Goal: Check status: Verify the current state of an ongoing process or item

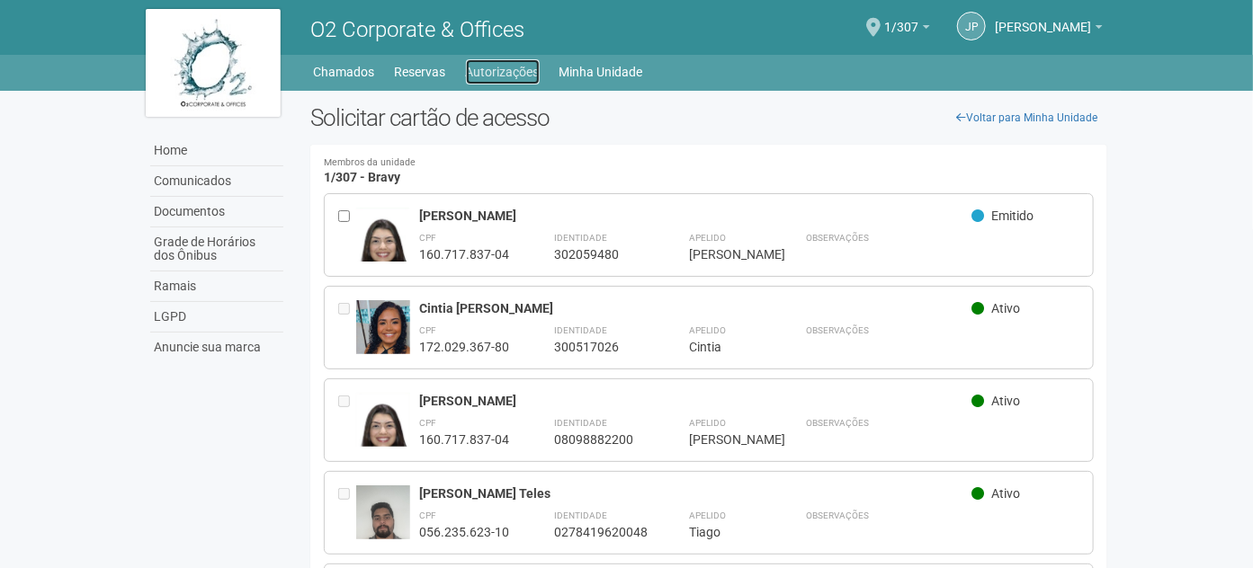
click at [501, 76] on link "Autorizações" at bounding box center [503, 71] width 74 height 25
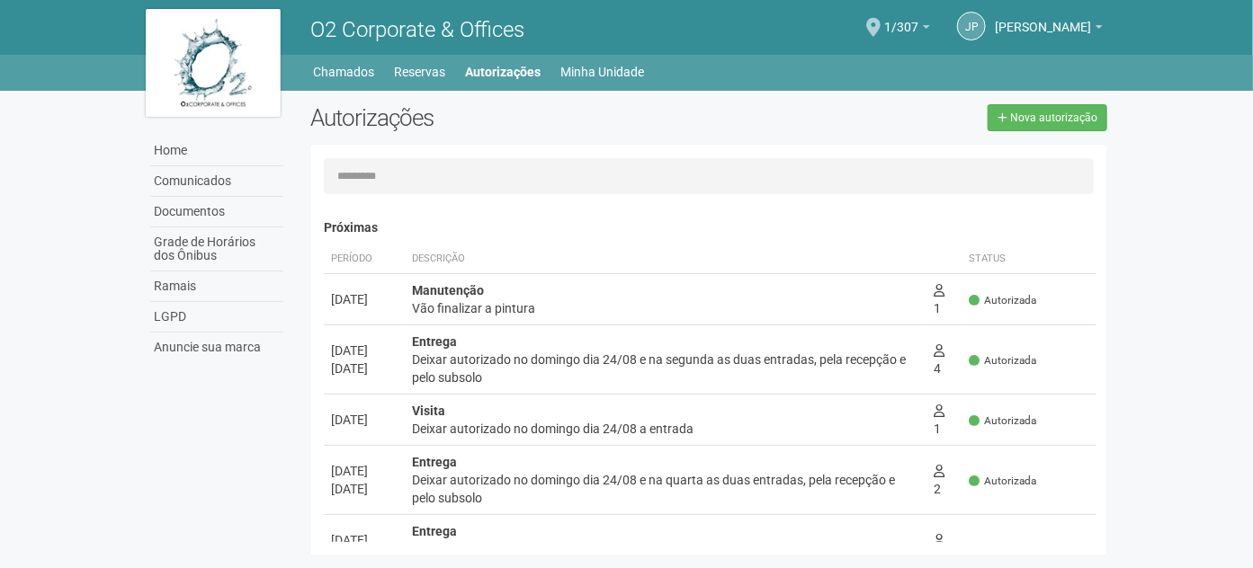
scroll to position [163, 0]
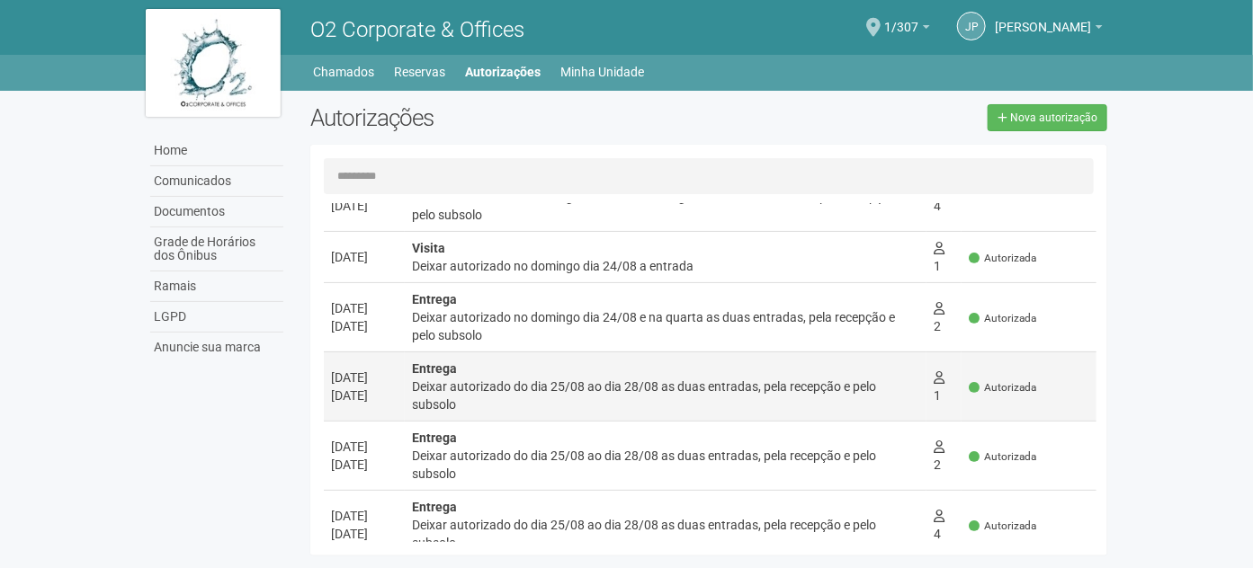
click at [707, 388] on div "Deixar autorizado do dia 25/08 ao dia 28/08 as duas entradas, pela recepção e p…" at bounding box center [665, 396] width 507 height 36
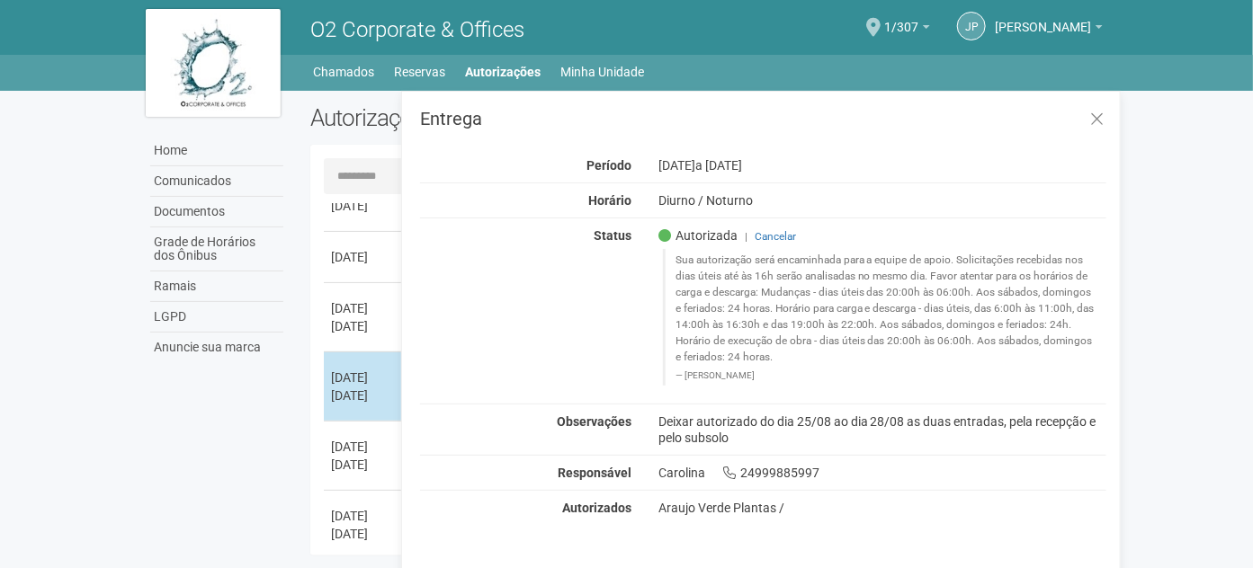
scroll to position [0, 0]
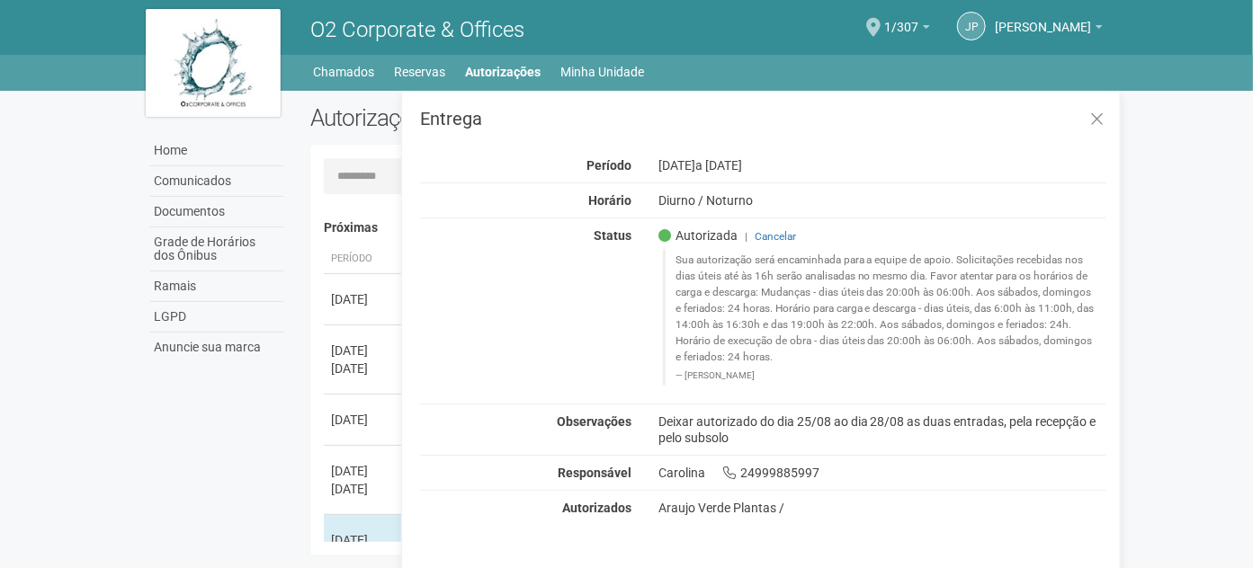
click at [223, 438] on div "Home Comunicados Documentos Grade de Horários dos Ônibus Ramais LGPD Anuncie su…" at bounding box center [626, 328] width 989 height 474
click at [261, 425] on div "Home Comunicados Documentos Grade de Horários dos Ônibus Ramais LGPD Anuncie su…" at bounding box center [626, 328] width 989 height 474
click at [1087, 116] on button at bounding box center [1096, 120] width 37 height 39
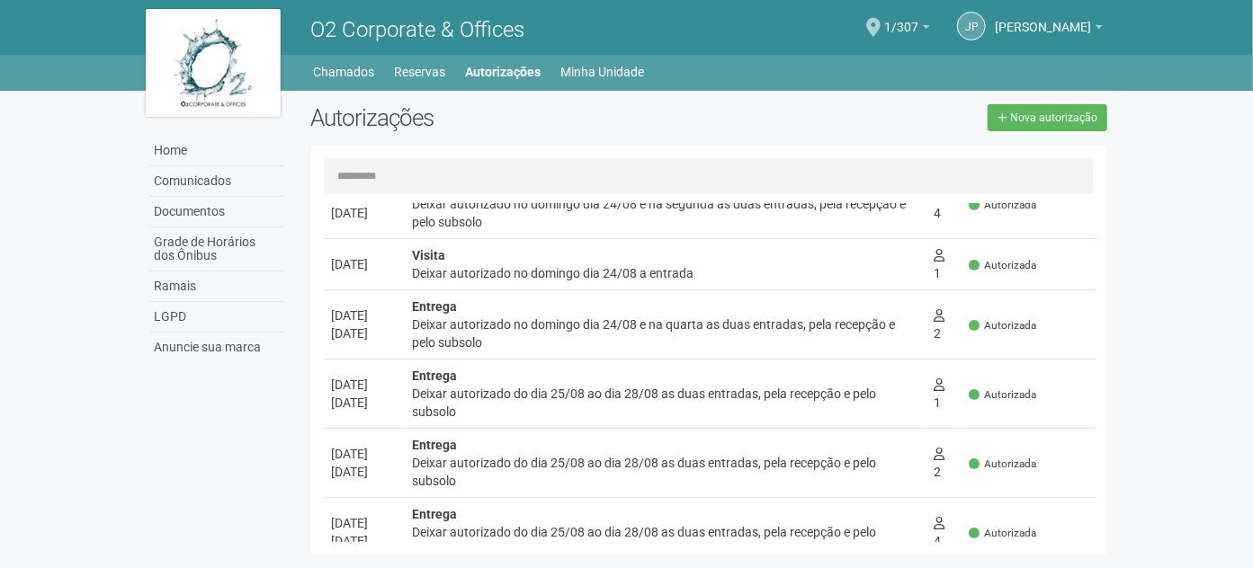
scroll to position [163, 0]
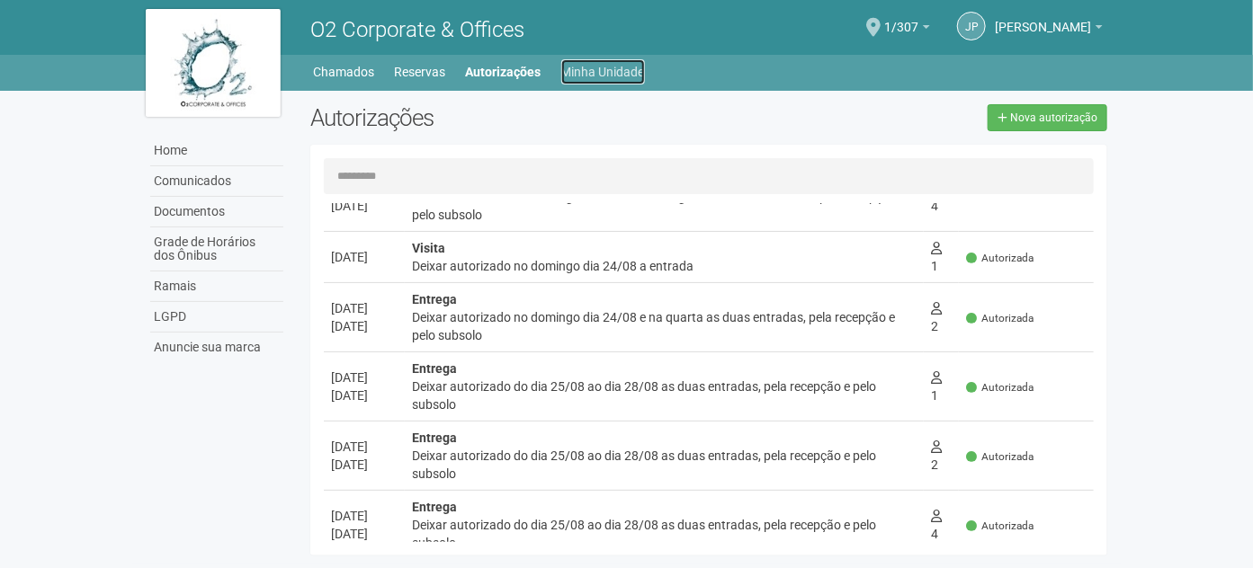
click at [566, 64] on link "Minha Unidade" at bounding box center [603, 71] width 84 height 25
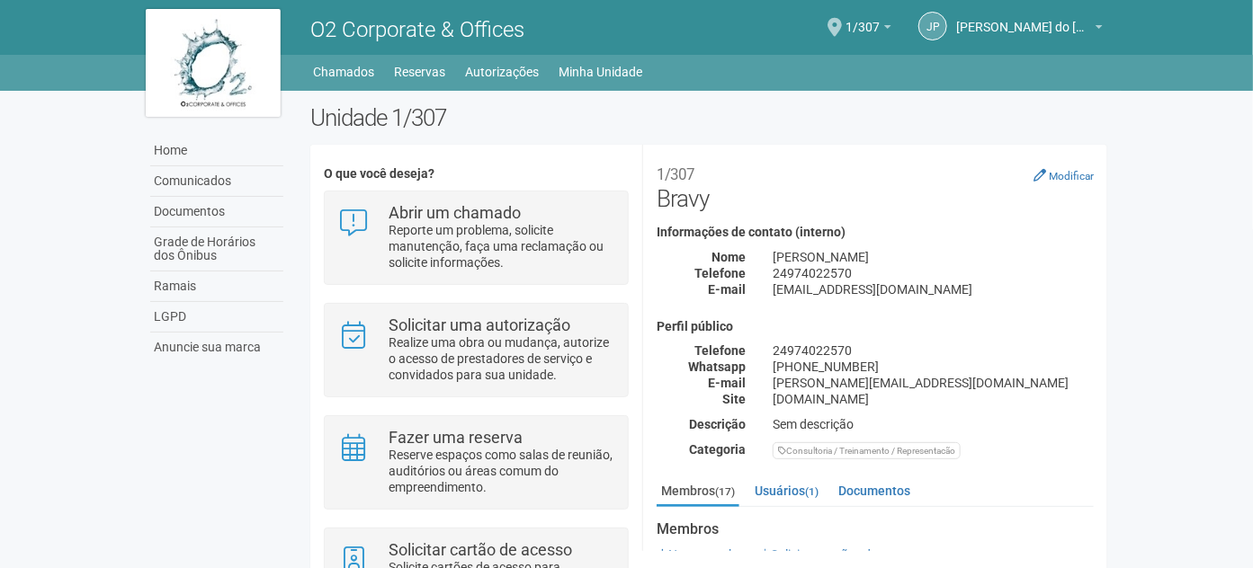
click at [511, 69] on link "Autorizações" at bounding box center [503, 71] width 74 height 25
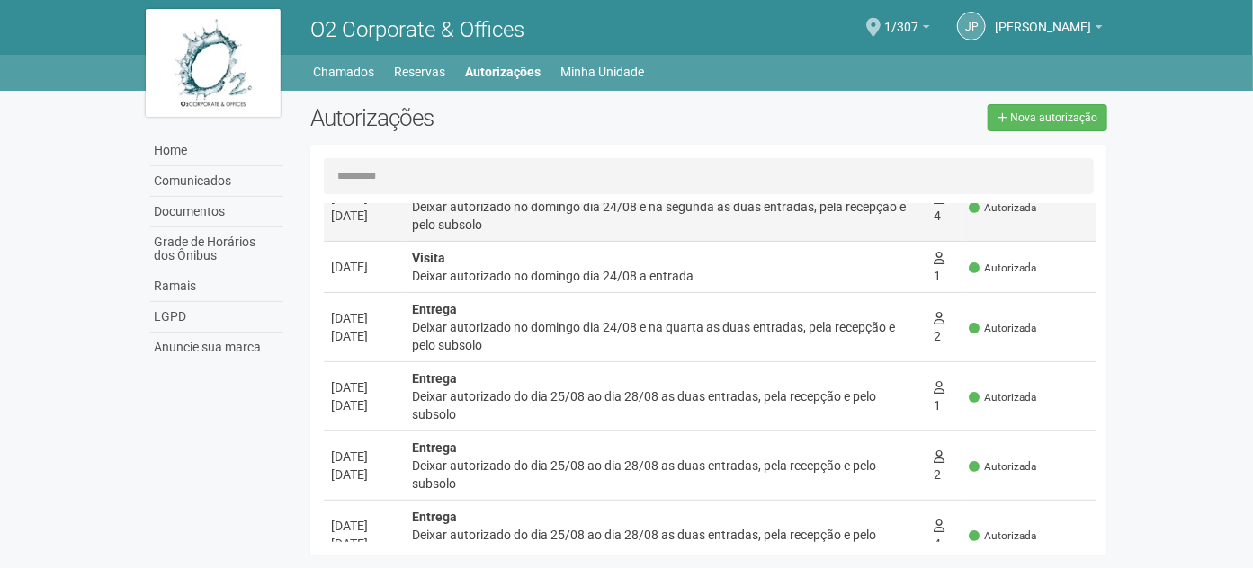
scroll to position [163, 0]
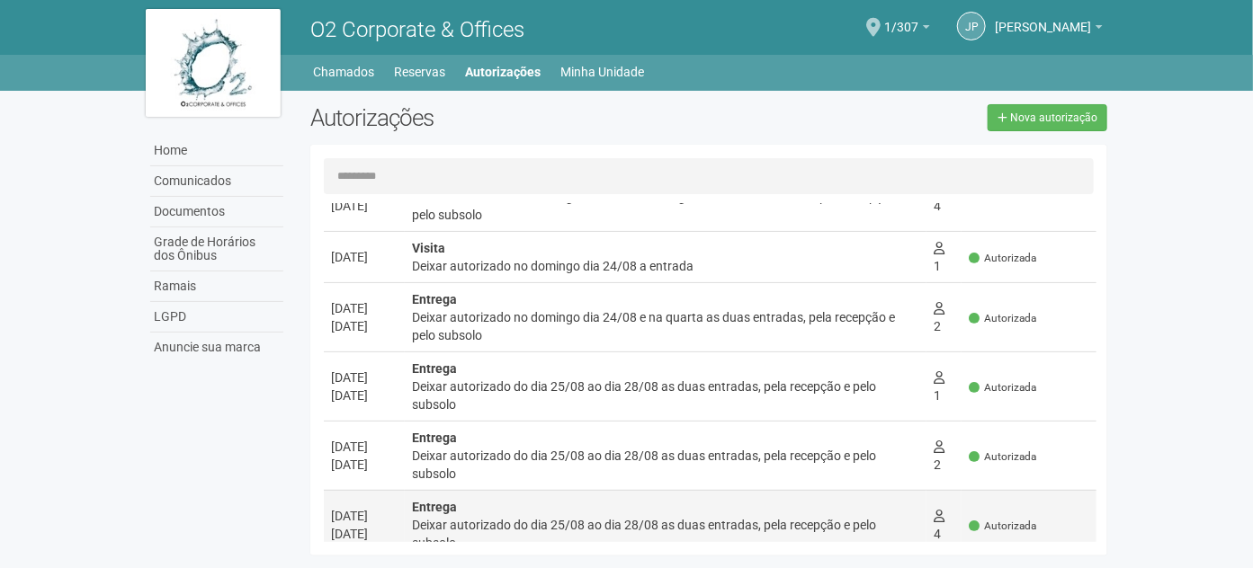
click at [683, 498] on div "Entrega Deixar autorizado do dia 25/08 ao dia 28/08 as duas entradas, pela rece…" at bounding box center [665, 525] width 507 height 54
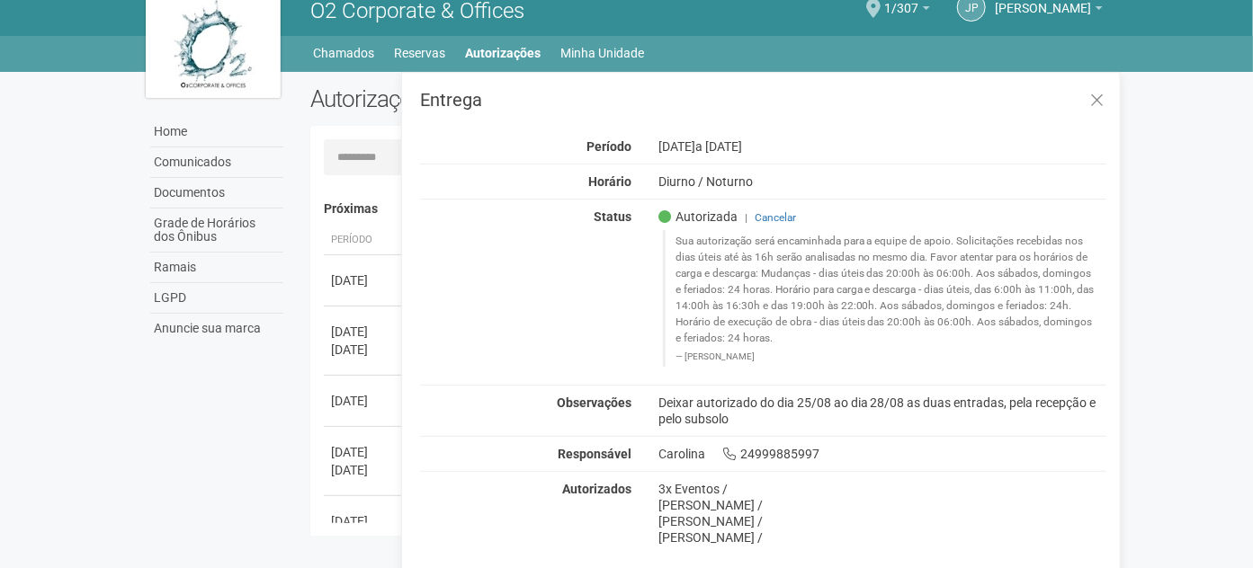
scroll to position [28, 0]
